Goal: Task Accomplishment & Management: Manage account settings

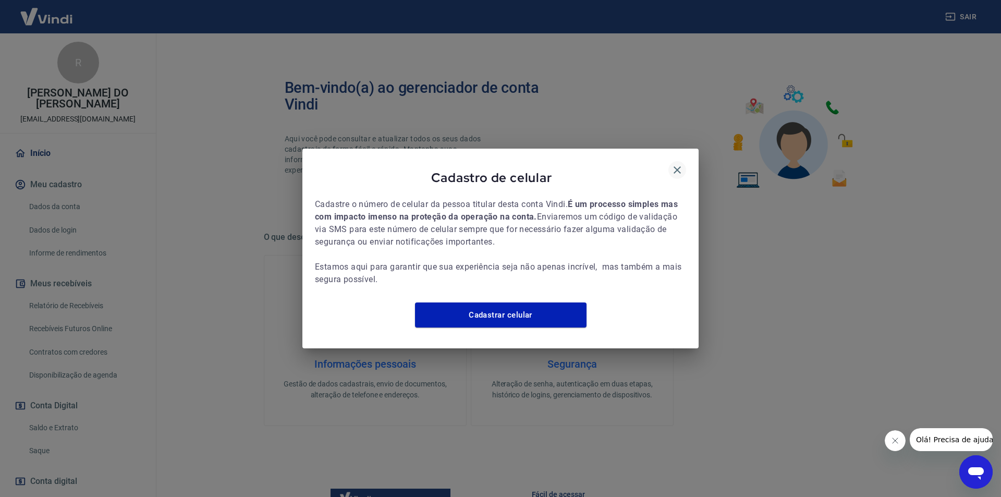
click at [679, 166] on icon "button" at bounding box center [677, 169] width 7 height 7
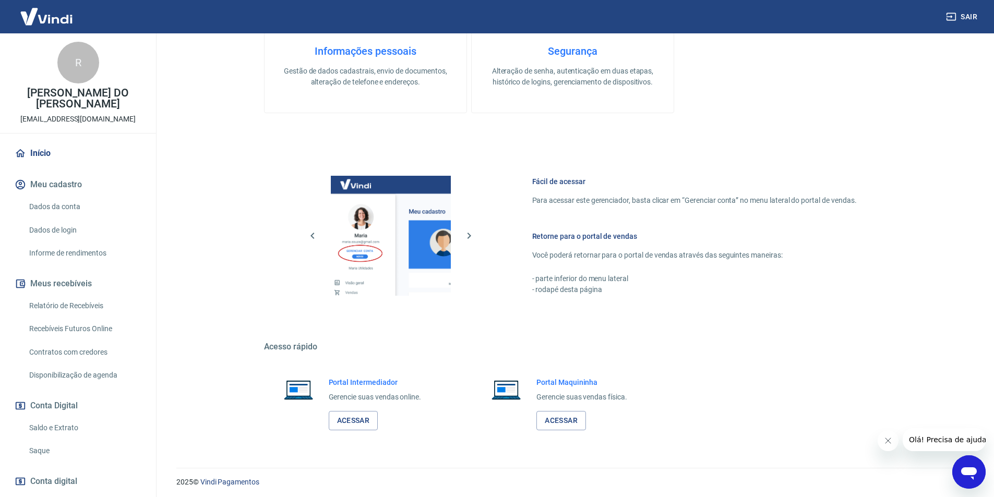
scroll to position [316, 0]
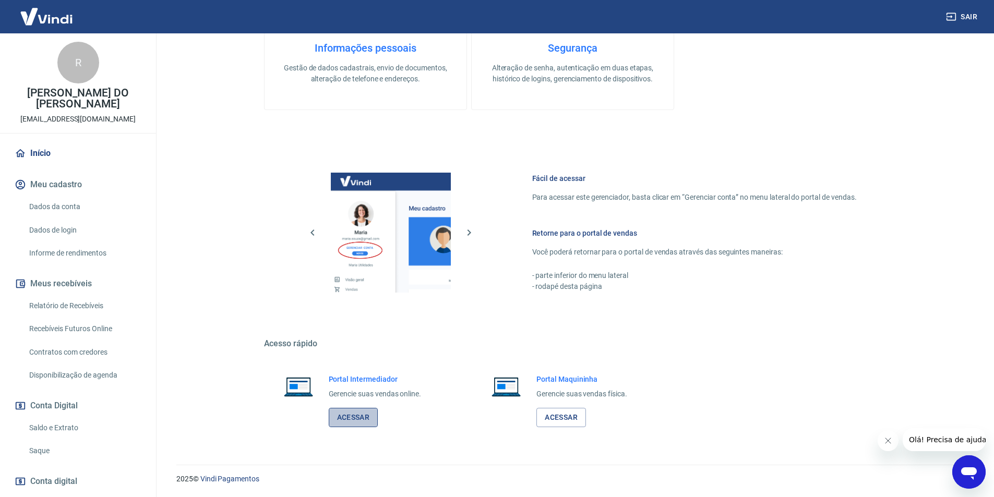
click at [360, 416] on link "Acessar" at bounding box center [354, 417] width 50 height 19
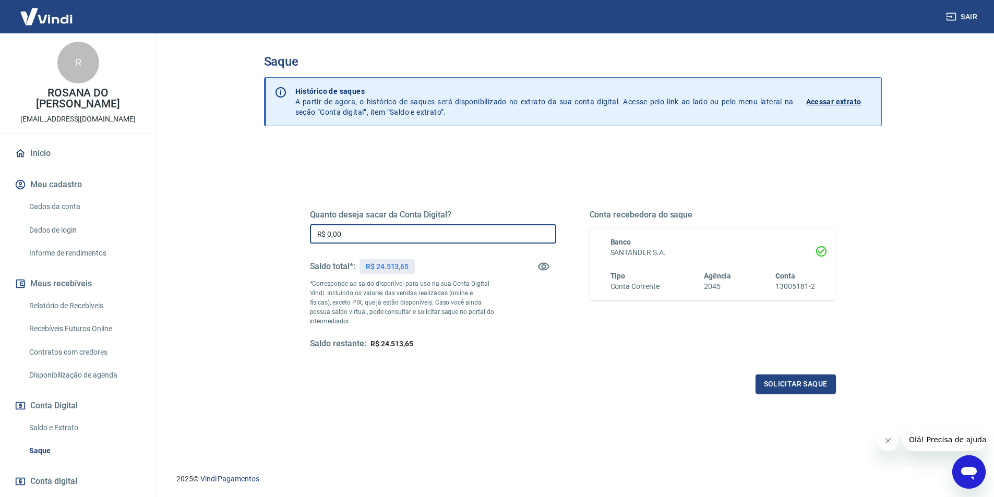
click at [356, 232] on input "R$ 0,00" at bounding box center [433, 233] width 246 height 19
type input "R$ 24.500,00"
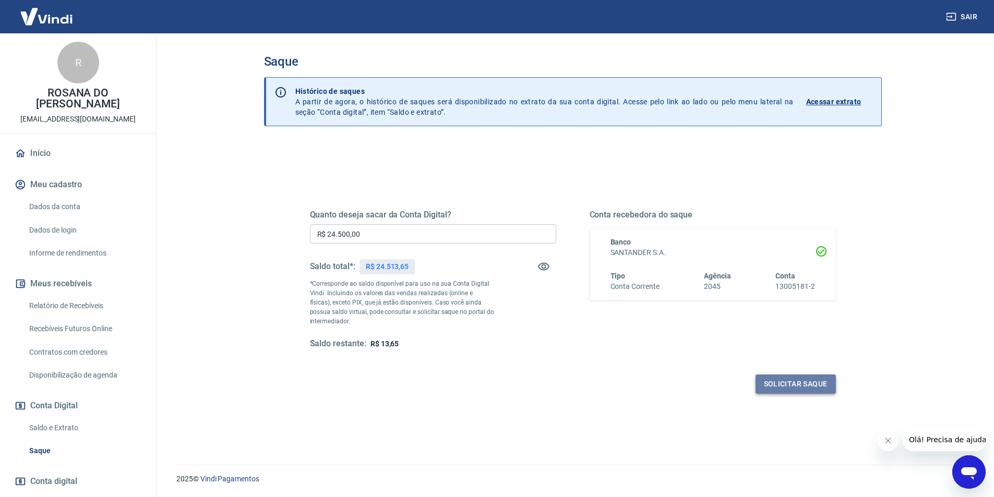
click at [785, 379] on button "Solicitar saque" at bounding box center [795, 383] width 80 height 19
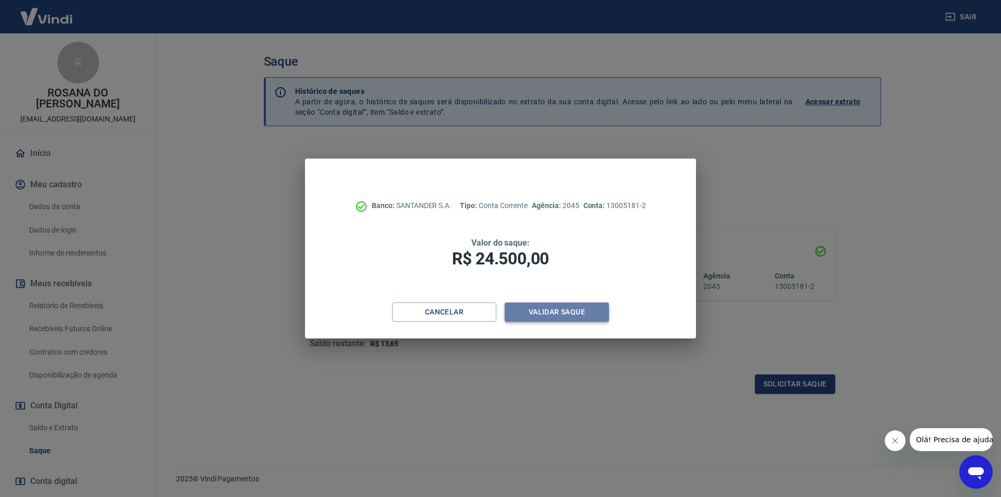
click at [562, 311] on button "Validar saque" at bounding box center [557, 311] width 104 height 19
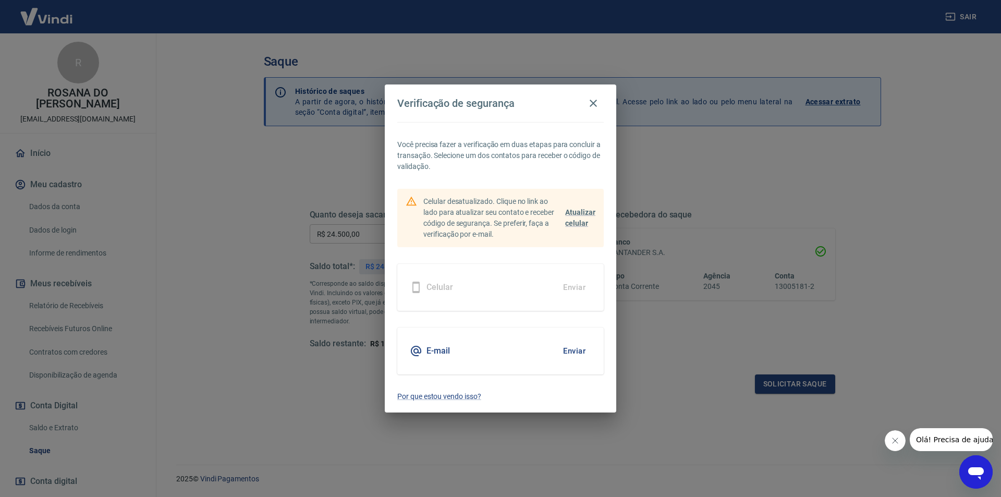
click at [573, 352] on button "Enviar" at bounding box center [575, 351] width 34 height 22
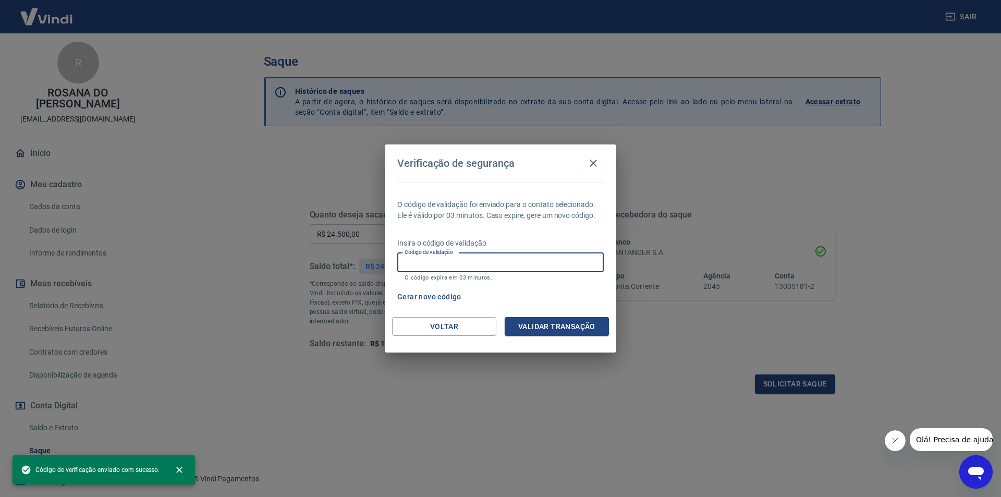
click at [506, 260] on input "Código de validação" at bounding box center [500, 262] width 207 height 19
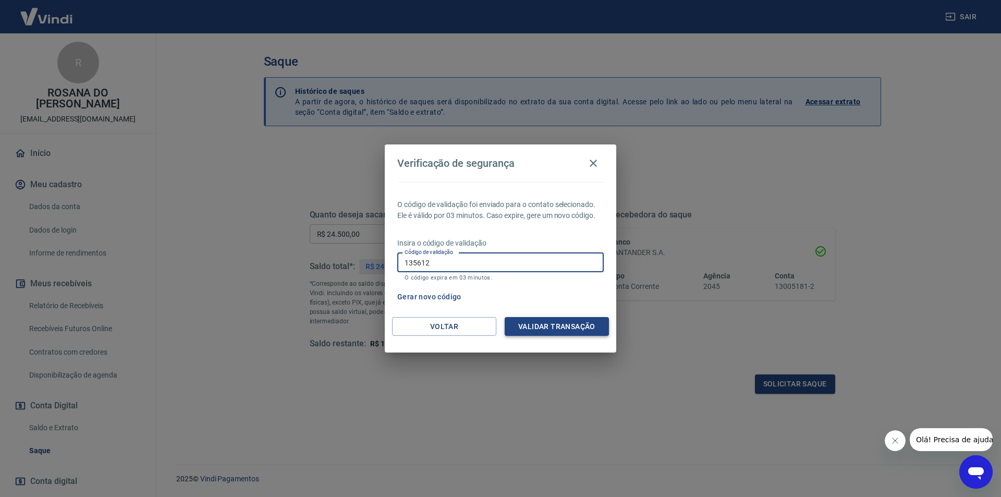
type input "135612"
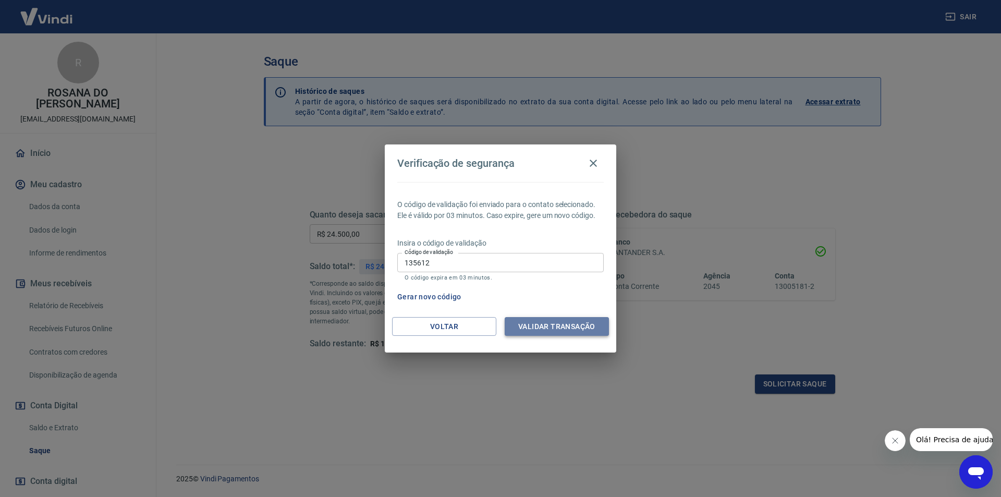
click at [546, 322] on button "Validar transação" at bounding box center [557, 326] width 104 height 19
